Goal: Information Seeking & Learning: Find specific fact

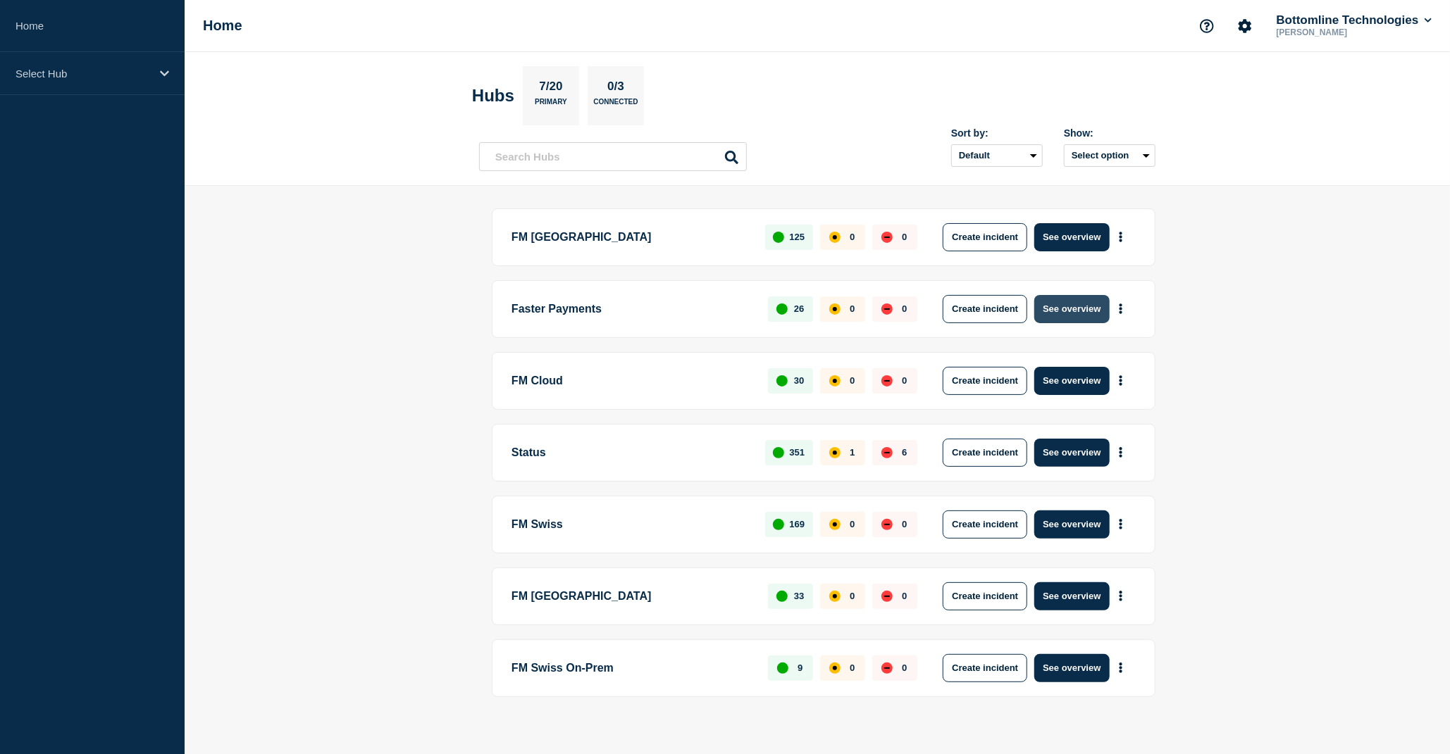
click at [1090, 306] on button "See overview" at bounding box center [1071, 309] width 75 height 28
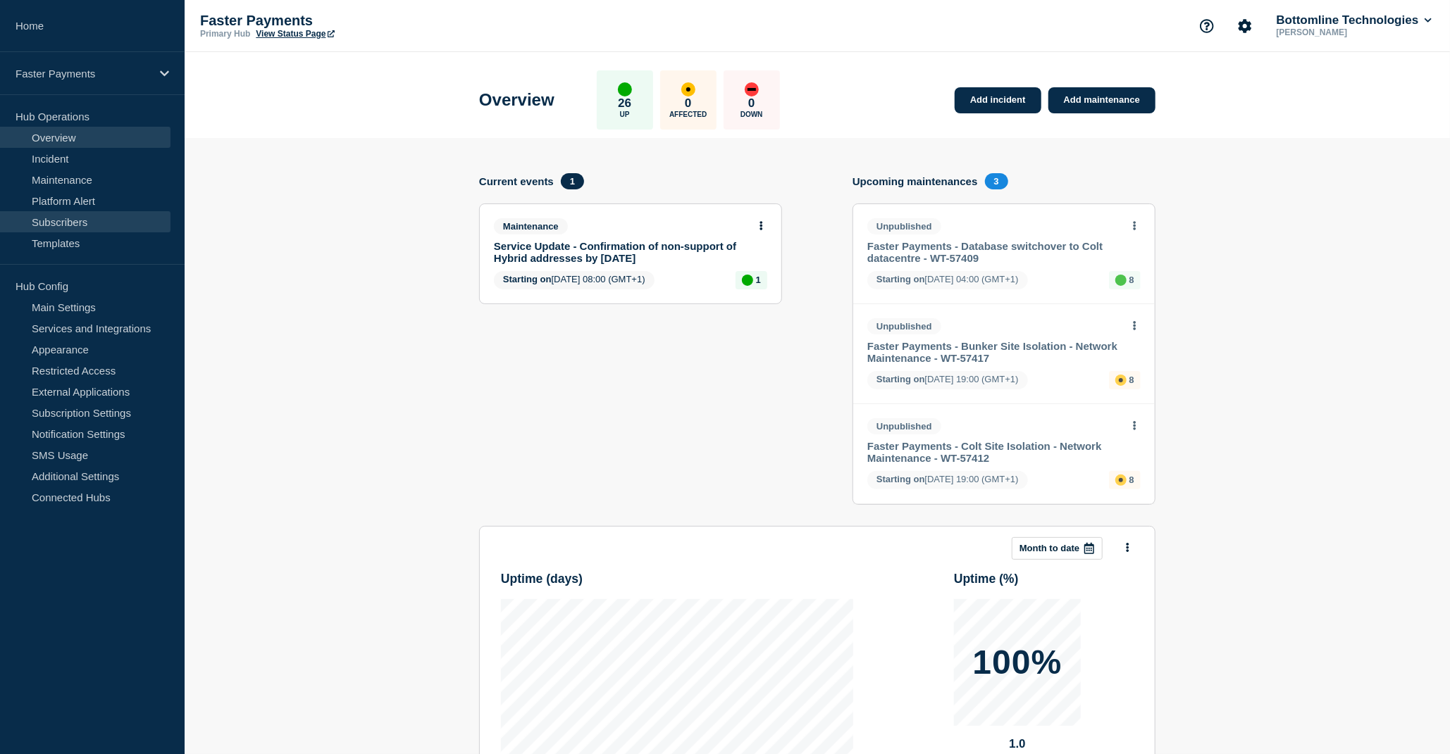
click at [96, 223] on link "Subscribers" at bounding box center [85, 221] width 170 height 21
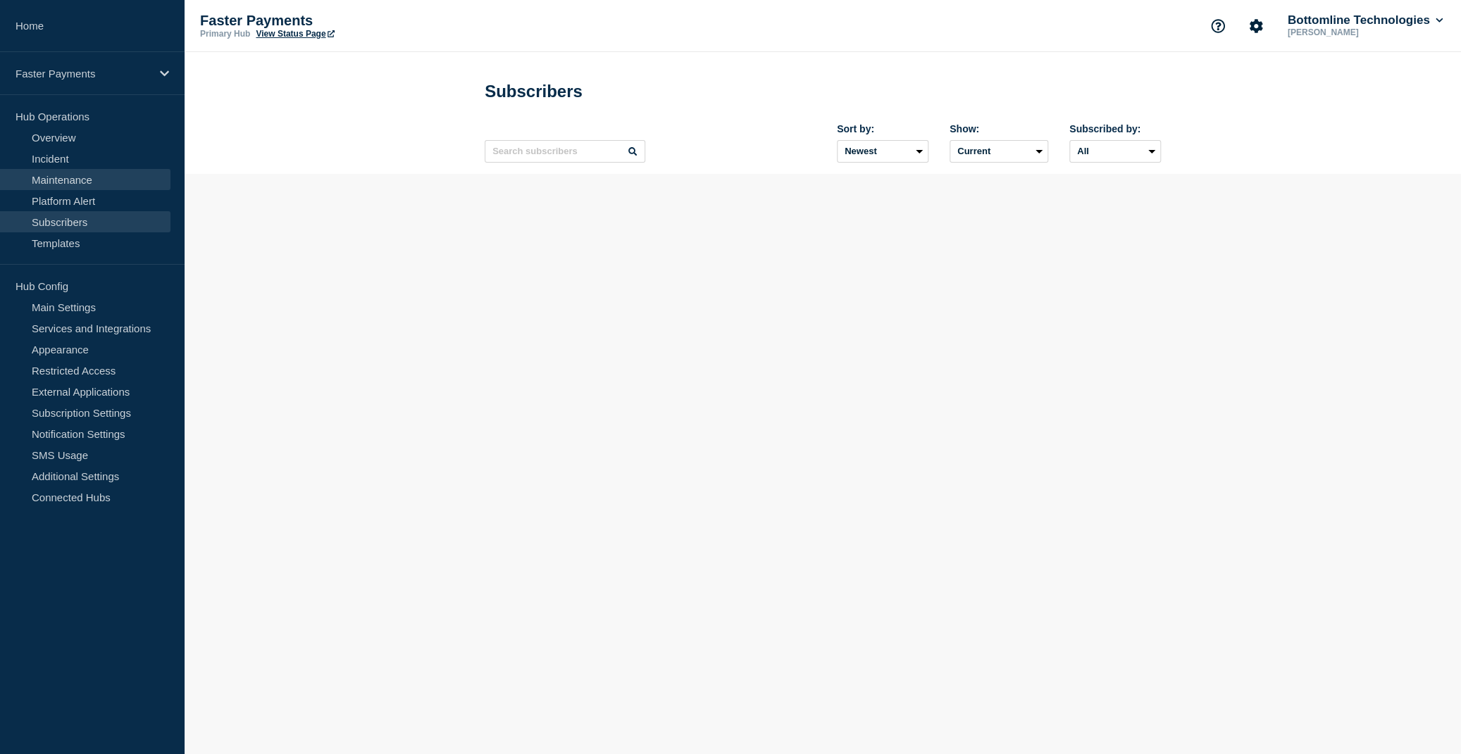
click at [96, 187] on link "Maintenance" at bounding box center [85, 179] width 170 height 21
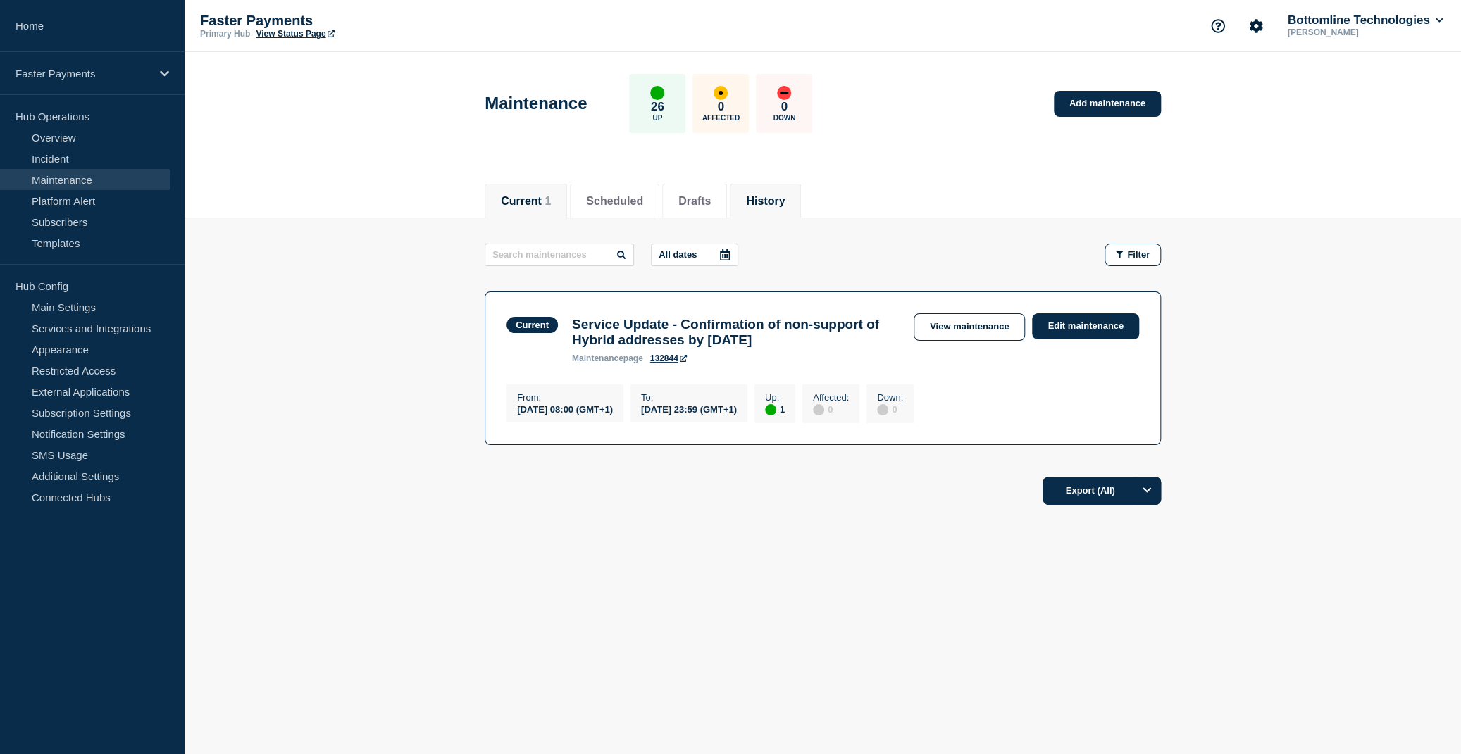
click at [785, 198] on button "History" at bounding box center [765, 201] width 39 height 13
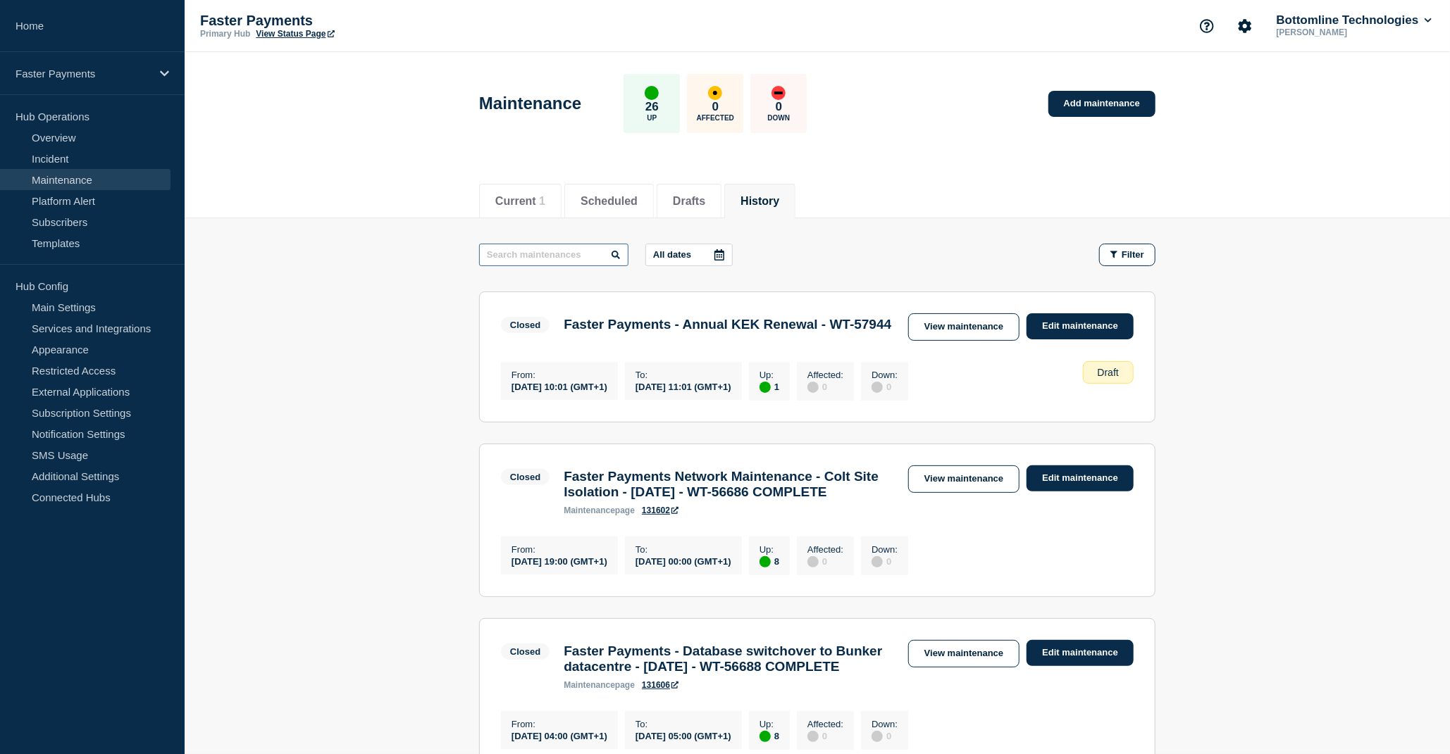
click at [566, 259] on input "text" at bounding box center [553, 255] width 149 height 23
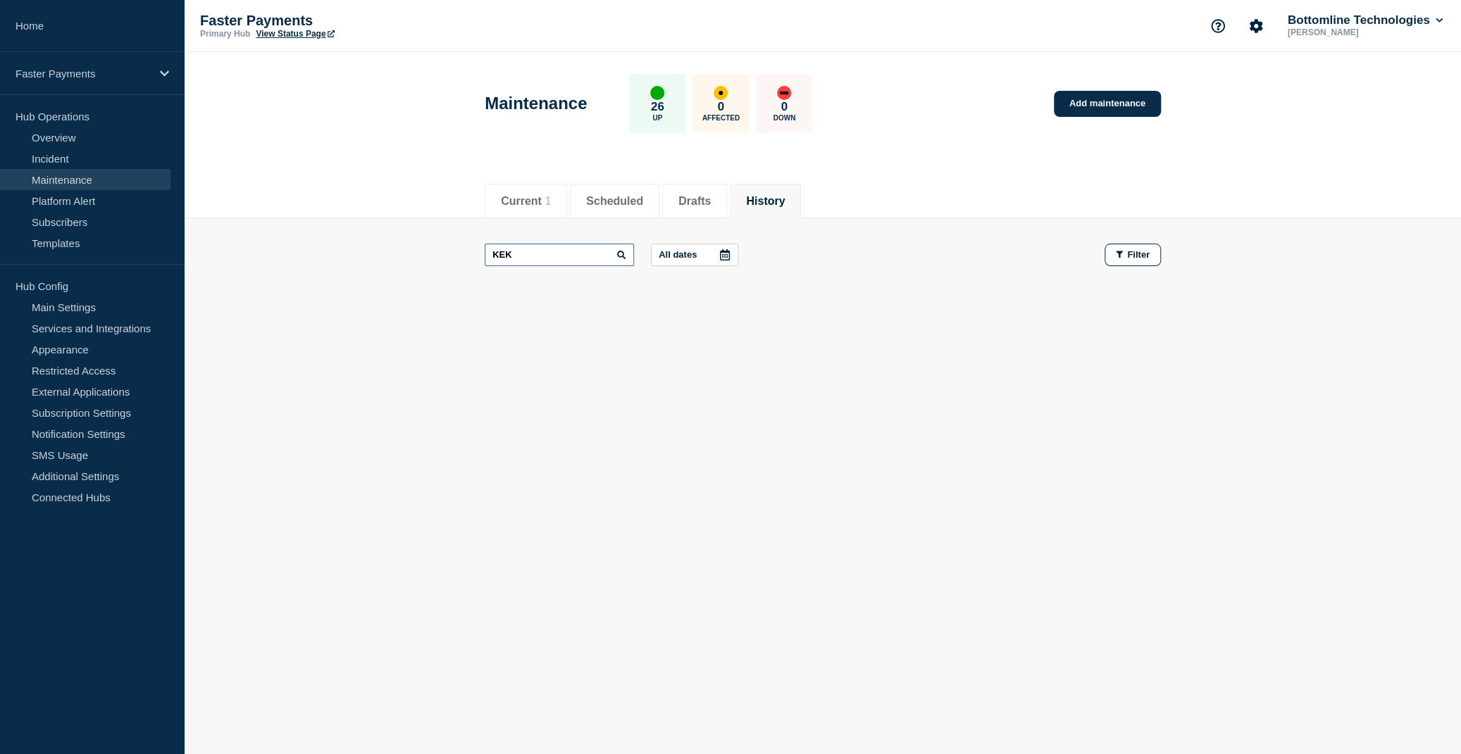
type input "KEK"
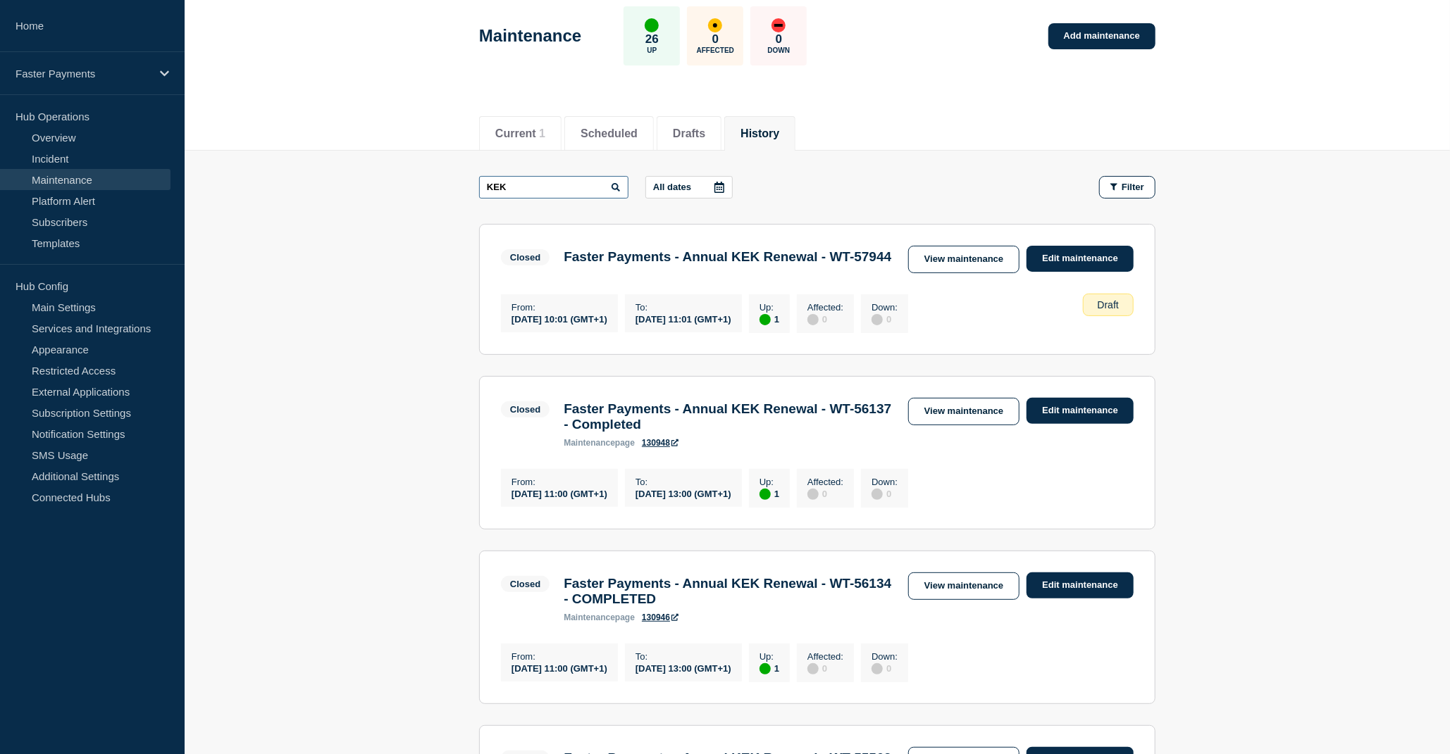
scroll to position [141, 0]
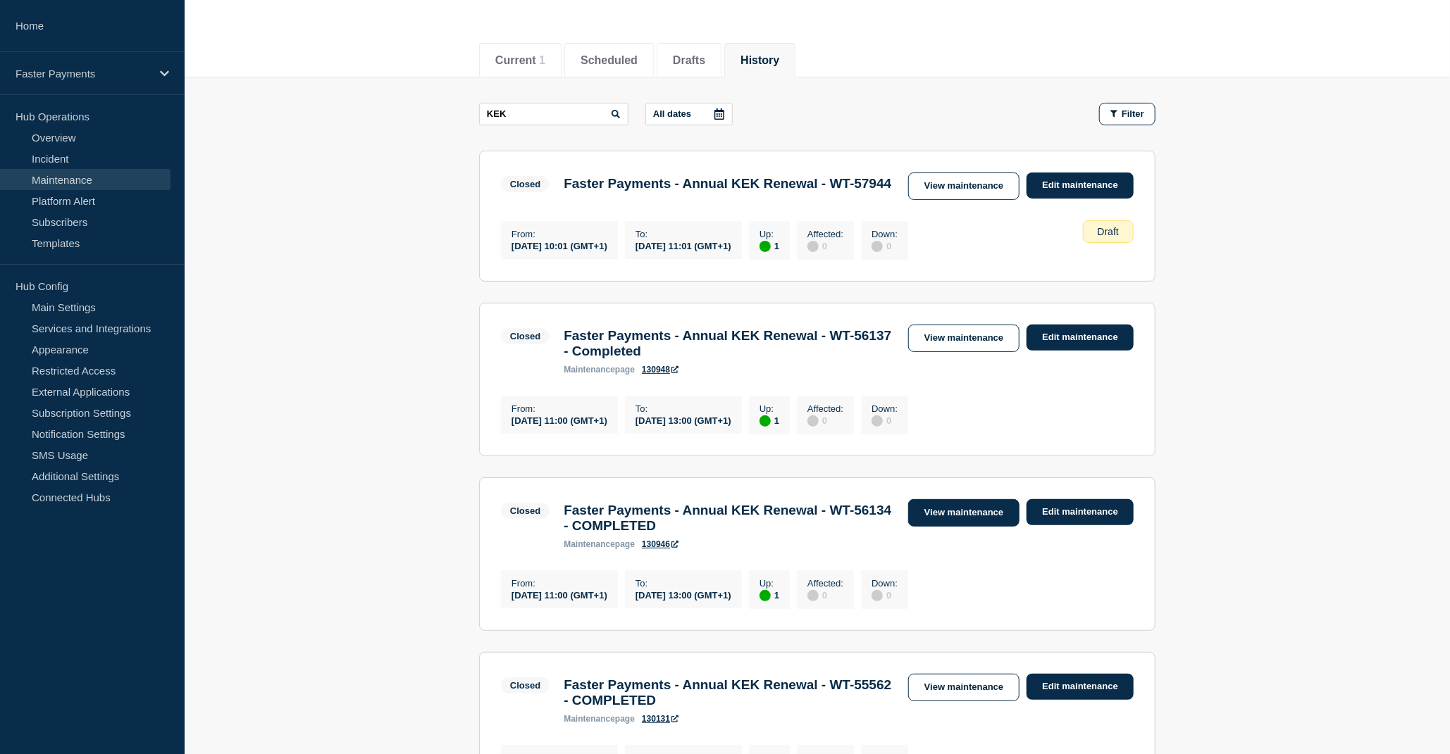
click at [952, 527] on link "View maintenance" at bounding box center [963, 512] width 111 height 27
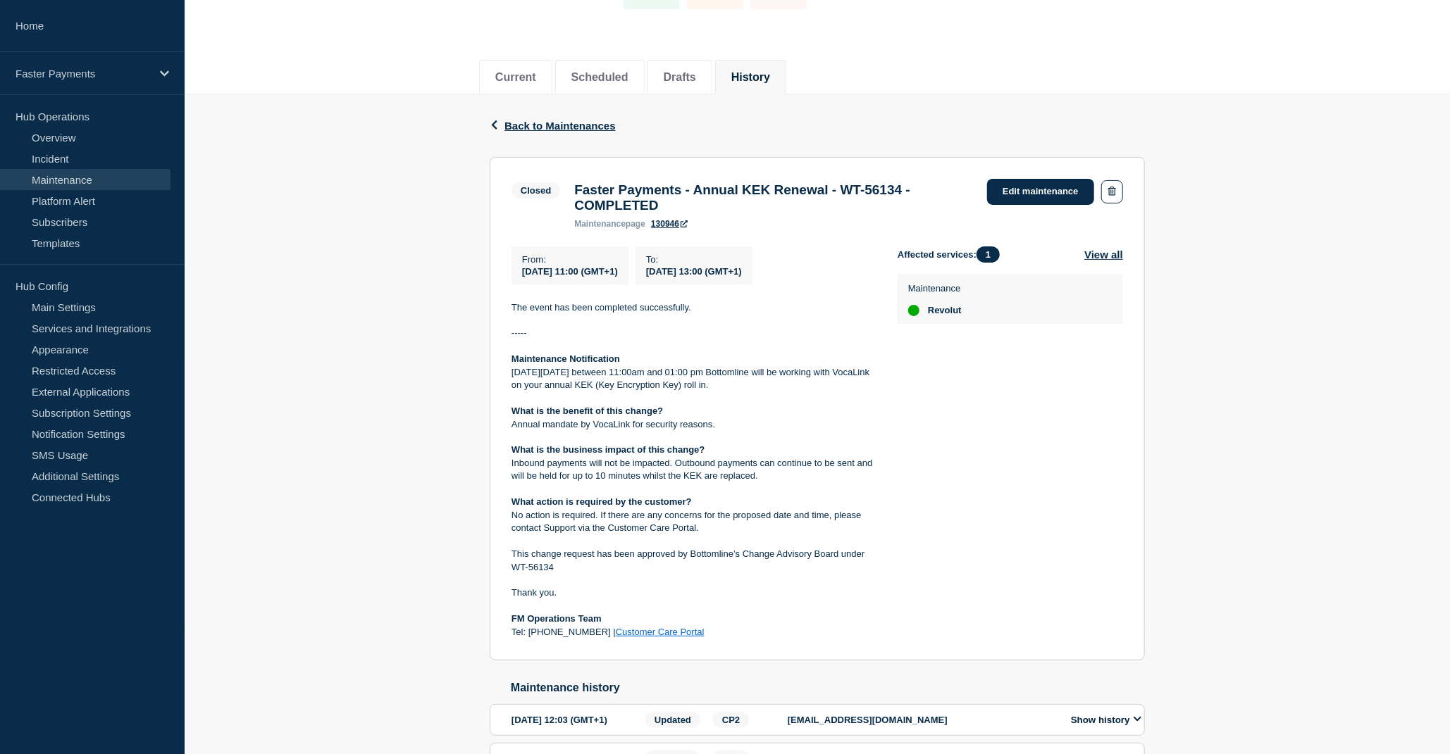
scroll to position [287, 0]
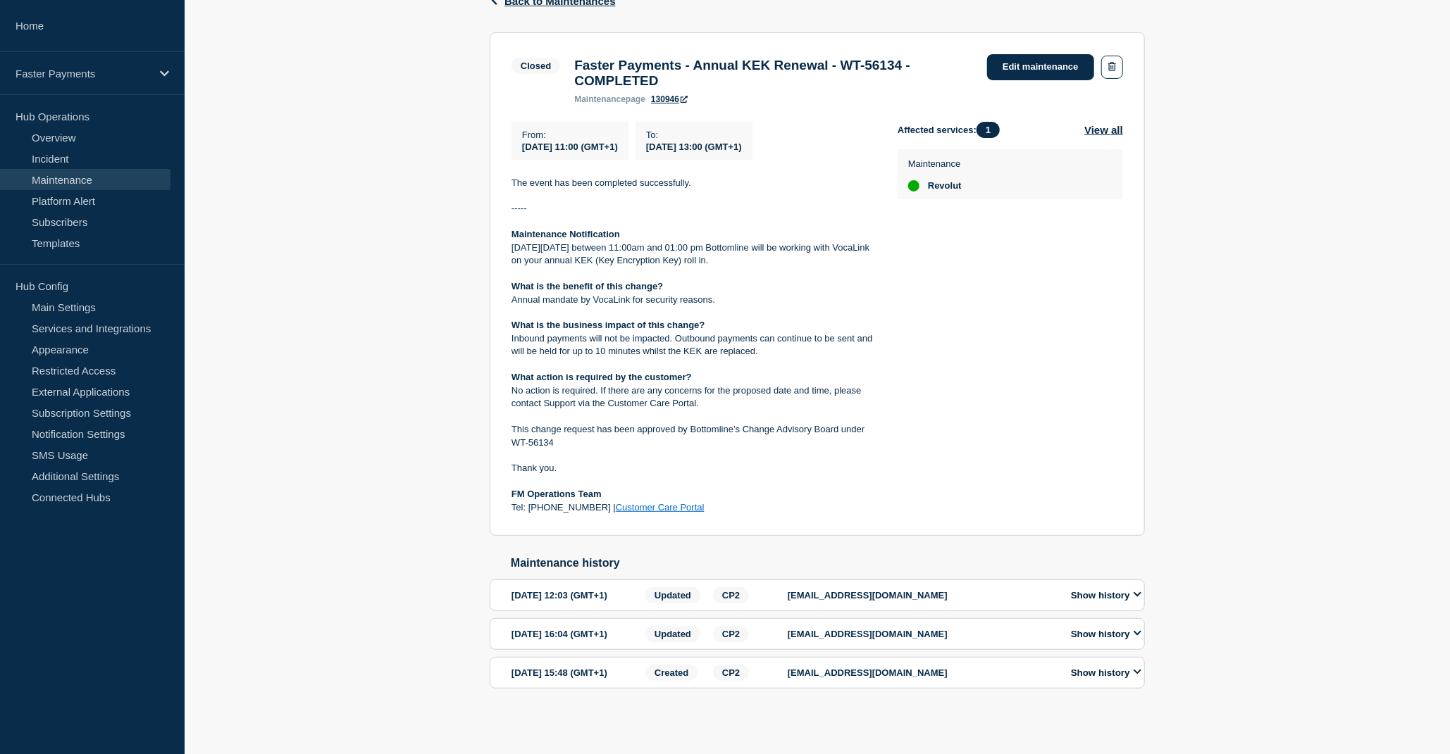
click at [1128, 628] on button "Show history" at bounding box center [1105, 634] width 79 height 12
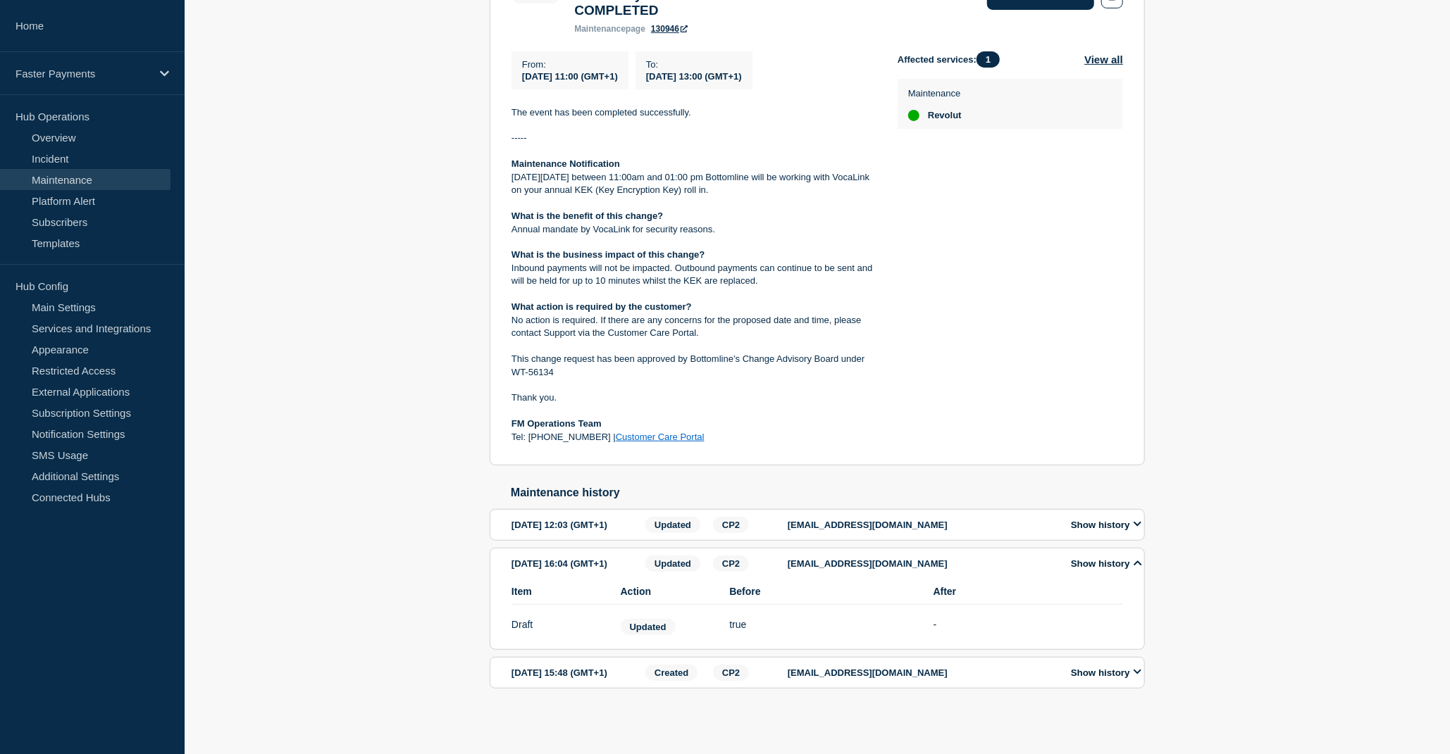
scroll to position [359, 0]
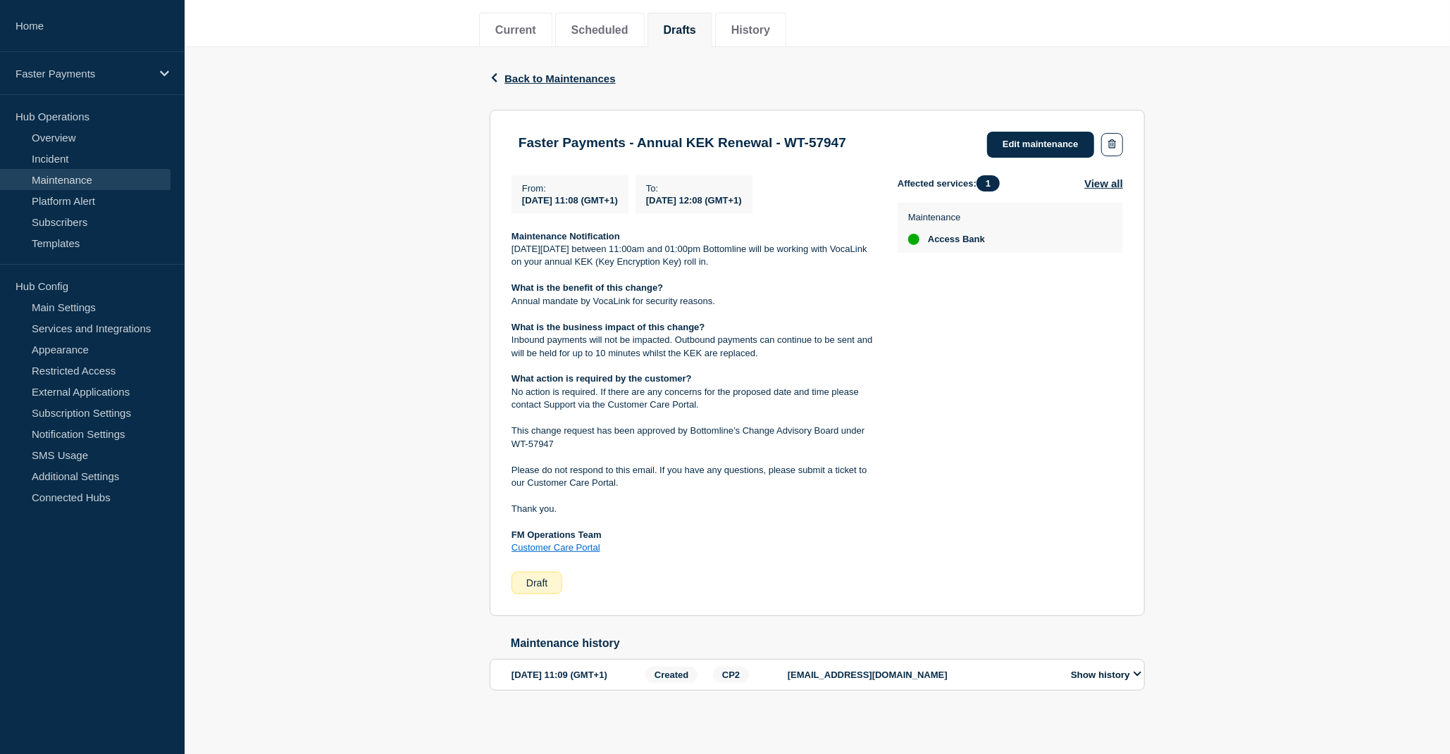
scroll to position [188, 0]
click at [846, 133] on h3 "Faster Payments - Annual KEK Renewal - WT-57947" at bounding box center [682, 140] width 328 height 15
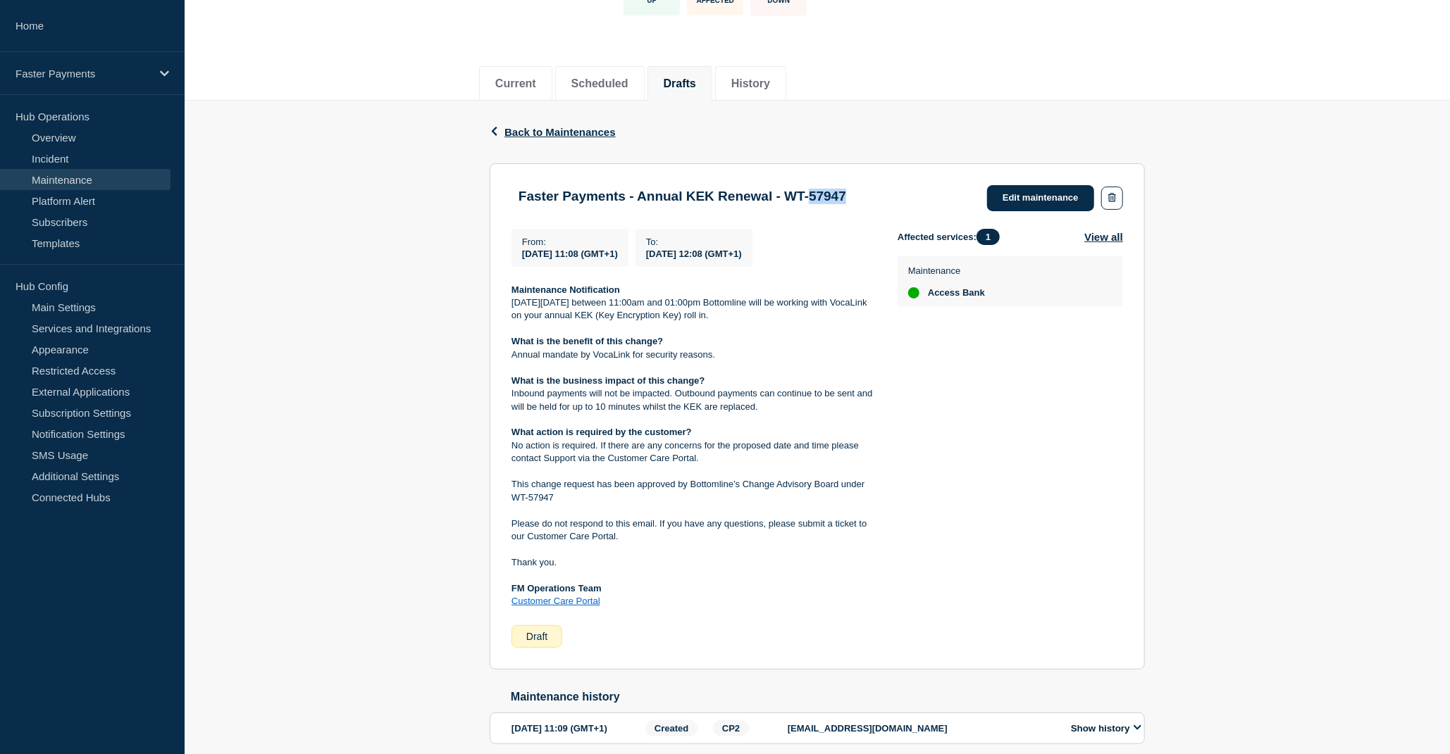
copy h3 "57947"
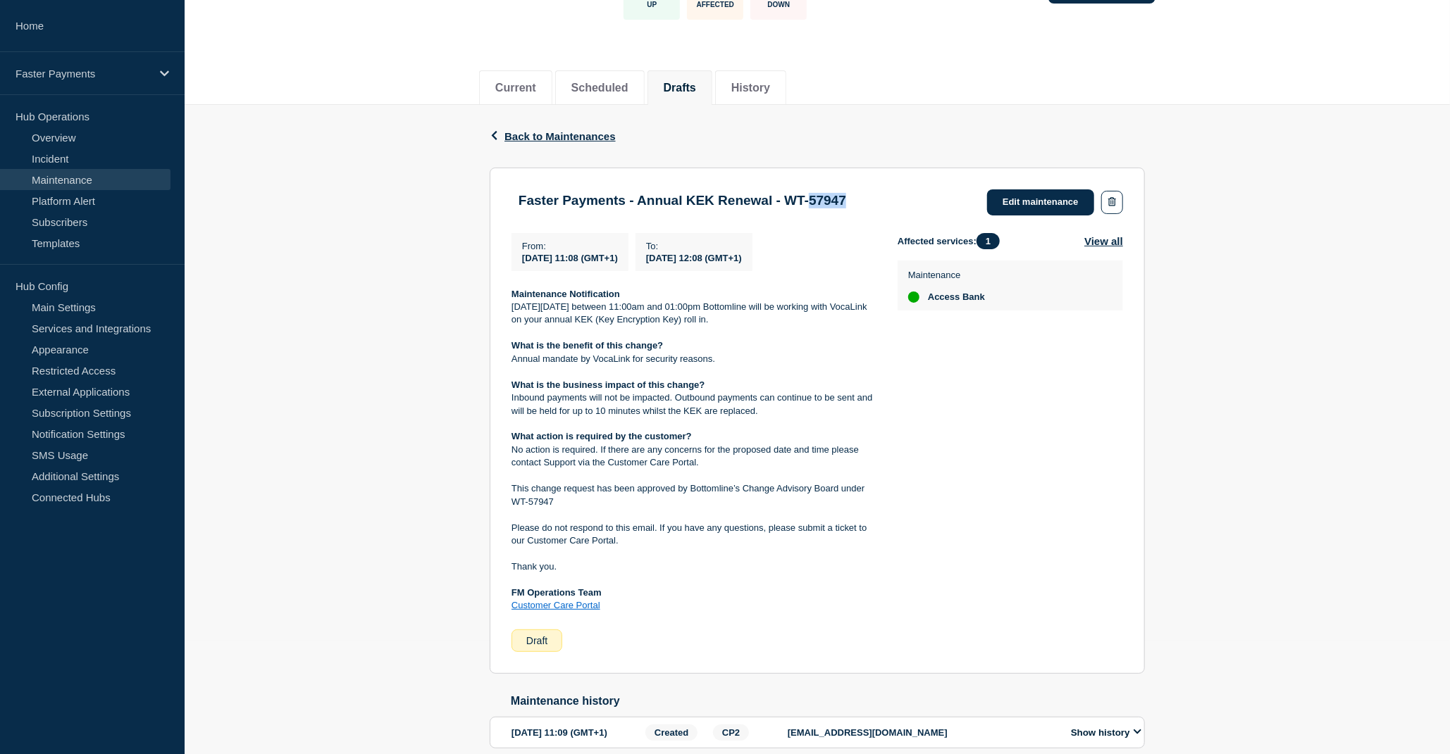
scroll to position [0, 0]
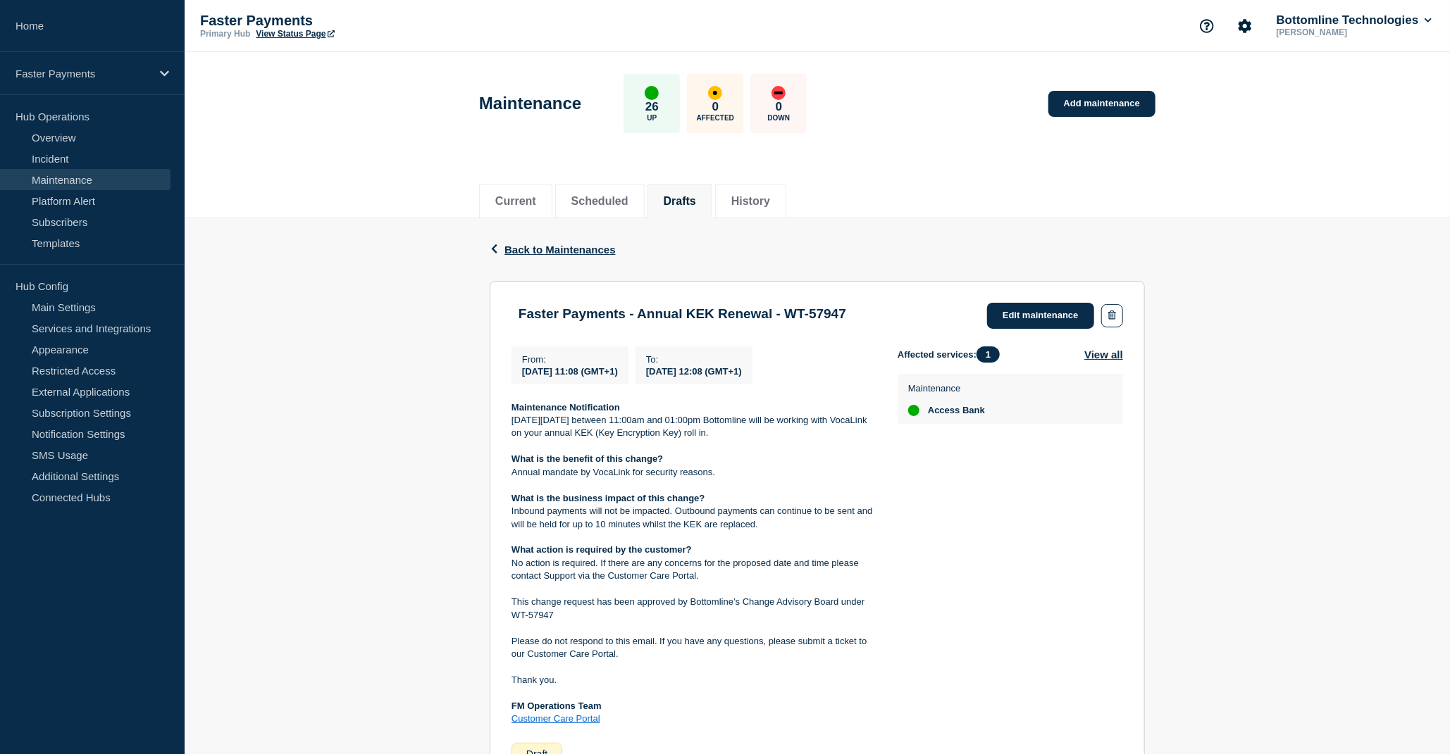
click at [1015, 540] on div "Affected services: 1 View all Maintenance Access Bank" at bounding box center [1009, 556] width 225 height 419
